Goal: Task Accomplishment & Management: Manage account settings

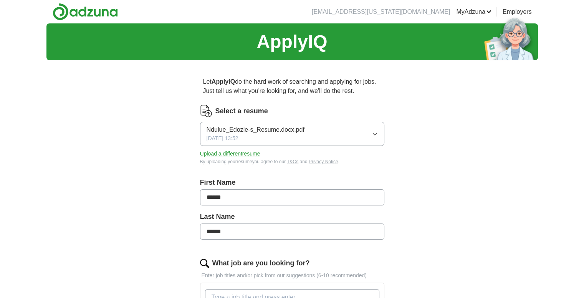
click at [251, 152] on button "Upload a different resume" at bounding box center [230, 154] width 60 height 8
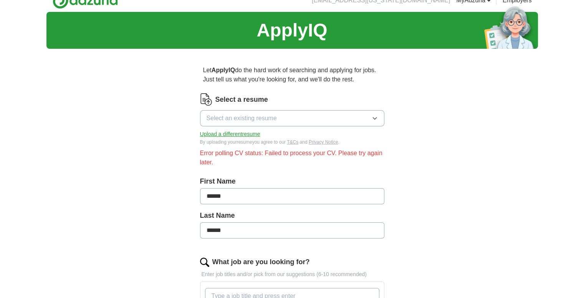
scroll to position [12, 0]
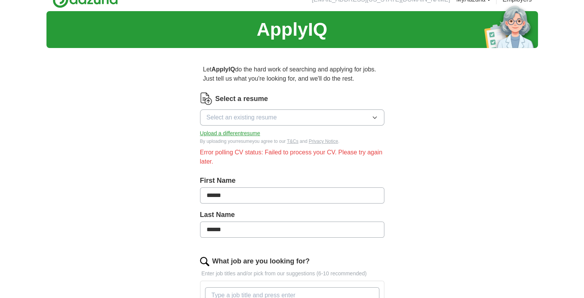
click at [254, 133] on button "Upload a different resume" at bounding box center [230, 133] width 60 height 8
click at [230, 133] on button "Upload a different resume" at bounding box center [230, 133] width 60 height 8
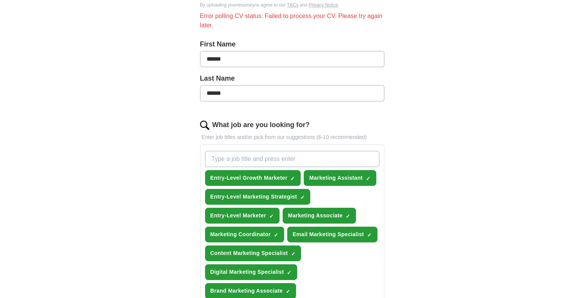
scroll to position [0, 0]
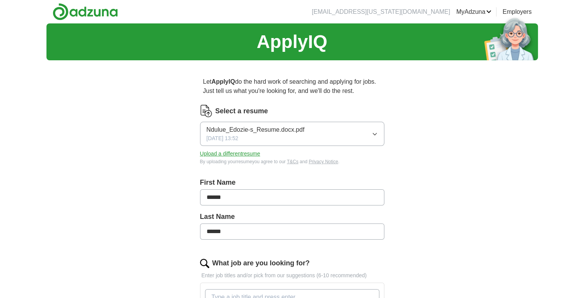
click at [350, 133] on button "Ndulue_Edozie-s_Resume.docx.pdf [DATE] 13:52" at bounding box center [292, 134] width 184 height 24
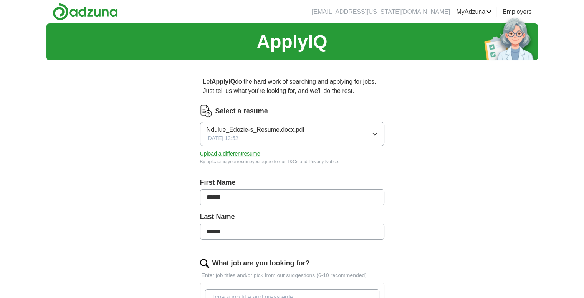
click at [226, 154] on button "Upload a different resume" at bounding box center [230, 154] width 60 height 8
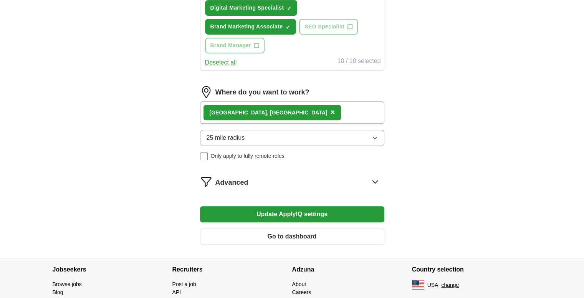
scroll to position [436, 0]
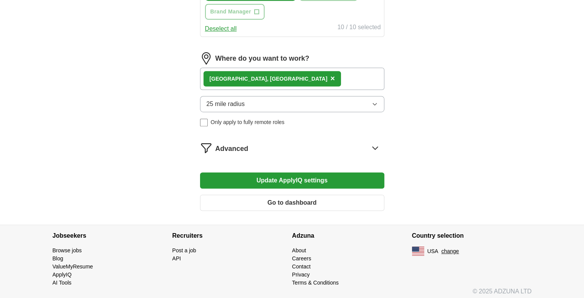
click at [331, 175] on button "Update ApplyIQ settings" at bounding box center [292, 180] width 184 height 16
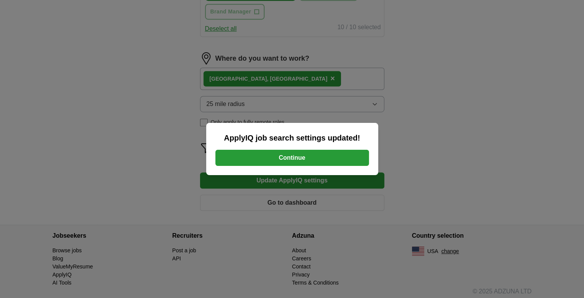
click at [319, 157] on button "Continue" at bounding box center [293, 158] width 154 height 16
